Goal: Information Seeking & Learning: Learn about a topic

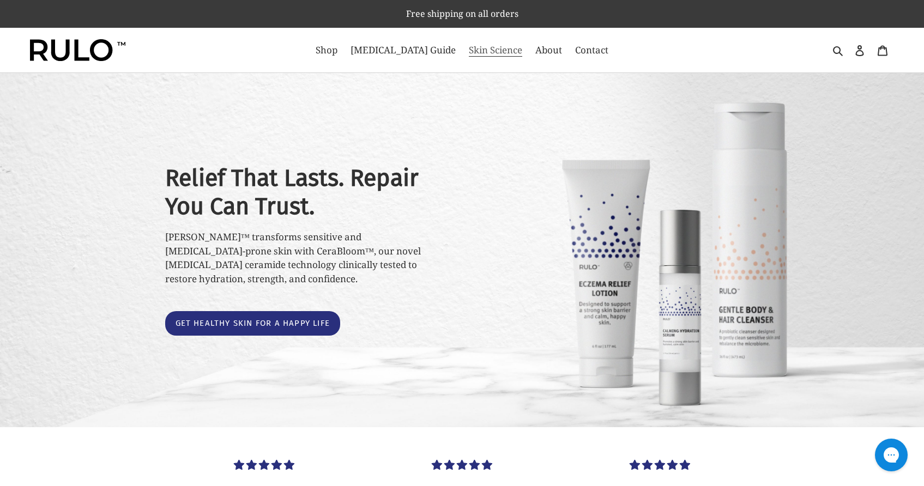
click at [469, 50] on span "Skin Science" at bounding box center [495, 50] width 53 height 13
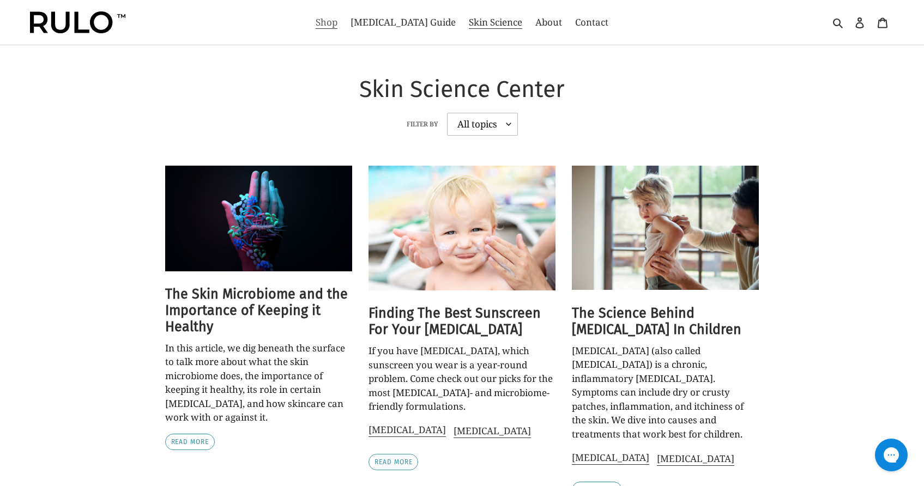
click at [337, 22] on span "Shop" at bounding box center [327, 22] width 22 height 13
